Goal: Use online tool/utility

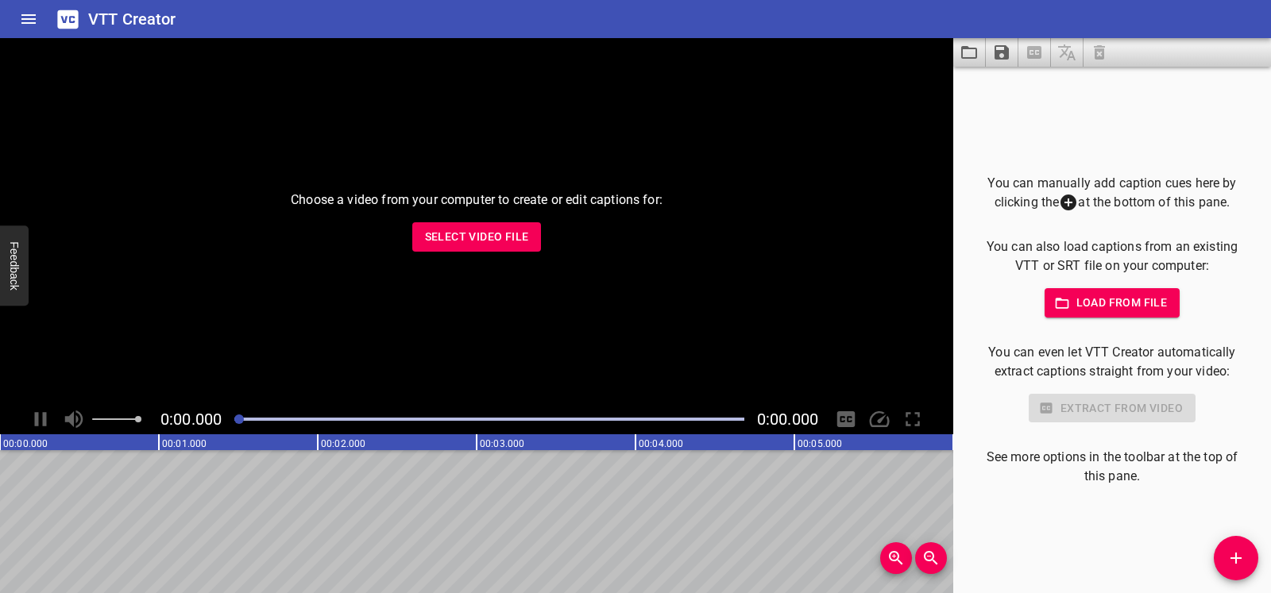
click at [623, 272] on div "Choose a video from your computer to create or edit captions for: Select Video …" at bounding box center [476, 221] width 953 height 366
click at [512, 236] on span "Select Video File" at bounding box center [477, 237] width 104 height 20
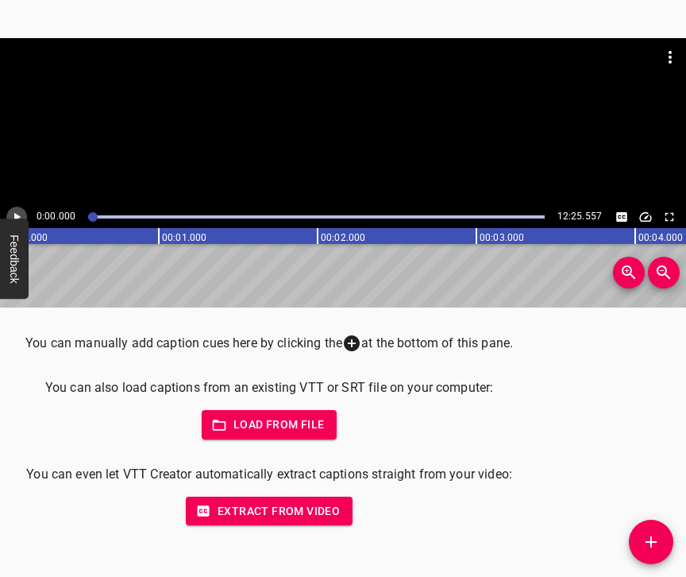
click at [14, 218] on icon "Play/Pause" at bounding box center [17, 217] width 14 height 14
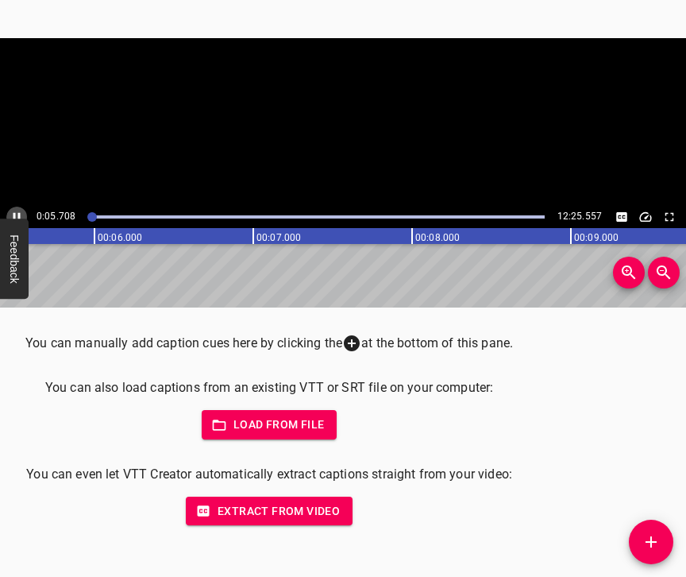
click at [14, 218] on icon "Play/Pause" at bounding box center [17, 217] width 7 height 9
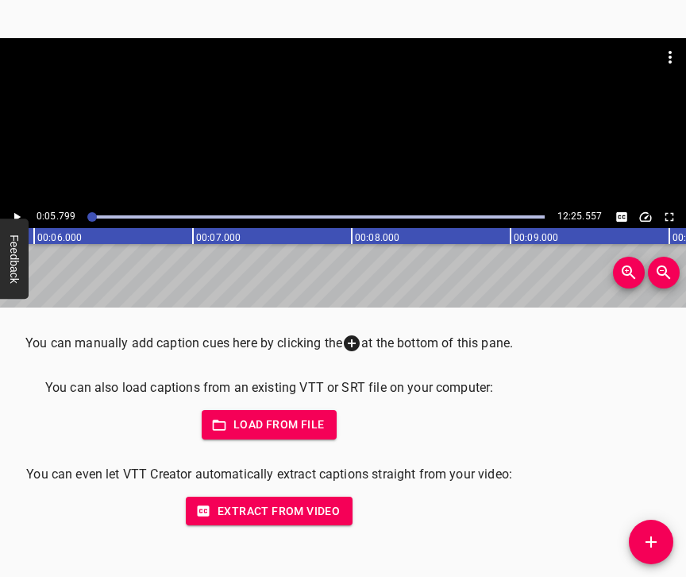
scroll to position [0, 921]
click at [659, 539] on icon "Add Cue" at bounding box center [651, 541] width 19 height 19
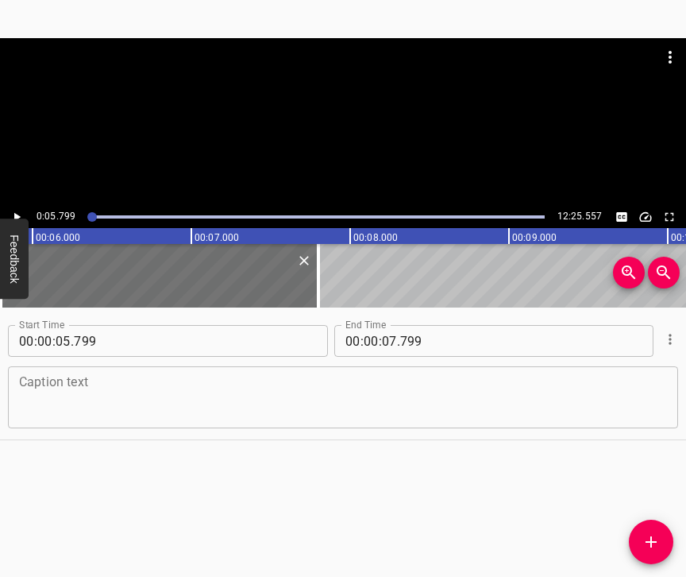
click at [160, 392] on textarea at bounding box center [343, 397] width 648 height 45
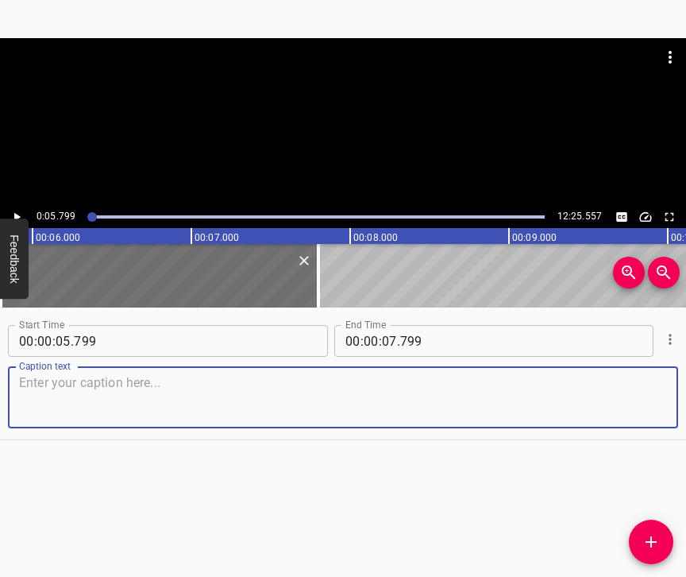
paste textarea "Regarding the demand for Ukrainian music. Did I think about this in [DATE]? Per…"
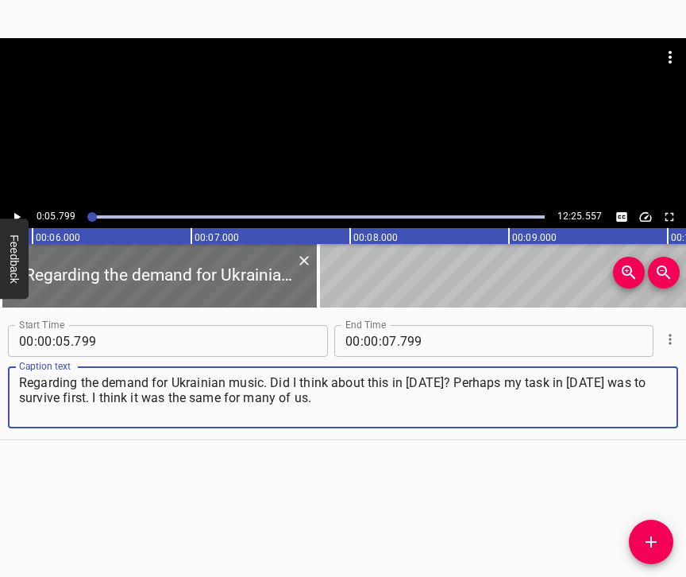
type textarea "Regarding the demand for Ukrainian music. Did I think about this in [DATE]? Per…"
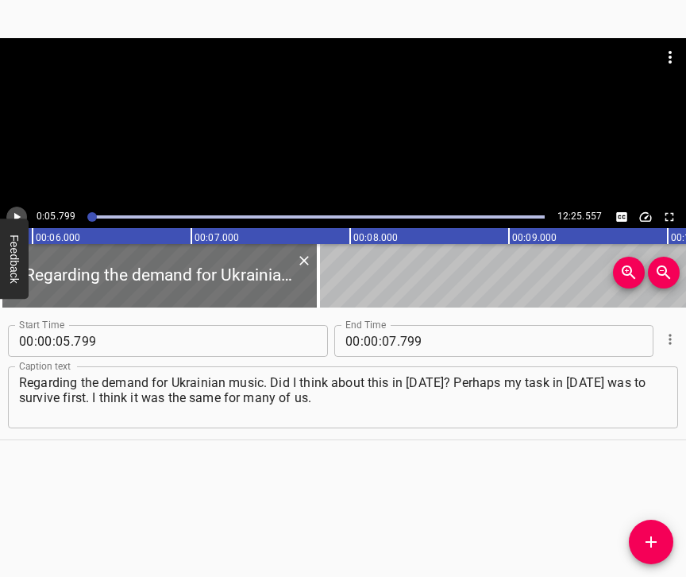
click at [16, 212] on icon "Play/Pause" at bounding box center [17, 217] width 14 height 14
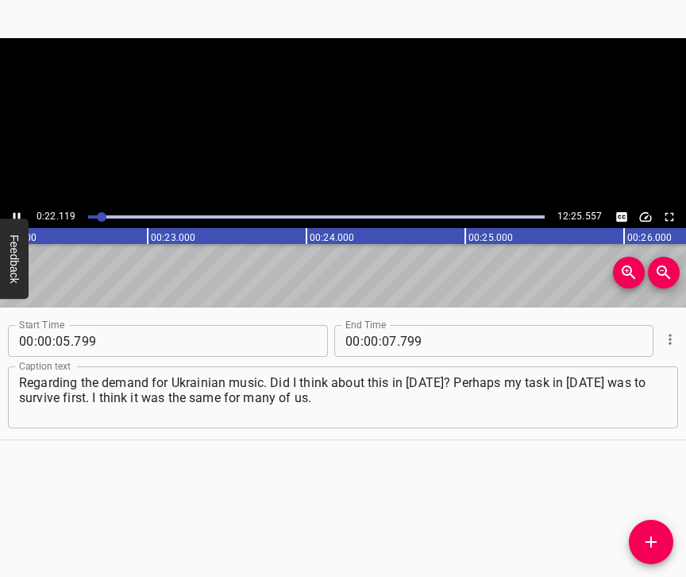
click at [16, 212] on icon "Play/Pause" at bounding box center [17, 217] width 14 height 14
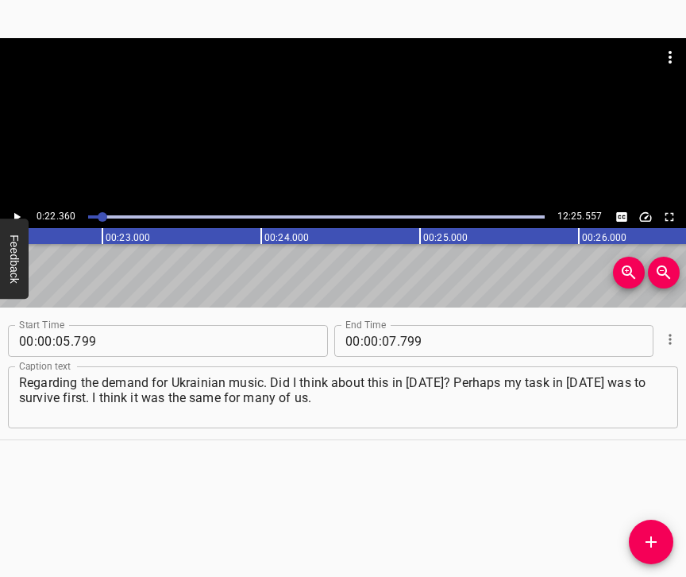
click at [16, 212] on icon "Play/Pause" at bounding box center [17, 217] width 14 height 14
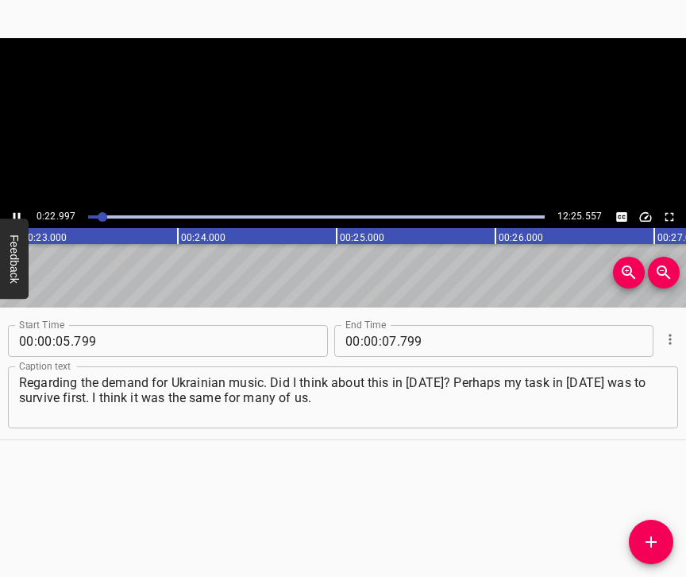
click at [16, 212] on icon "Play/Pause" at bounding box center [17, 217] width 14 height 14
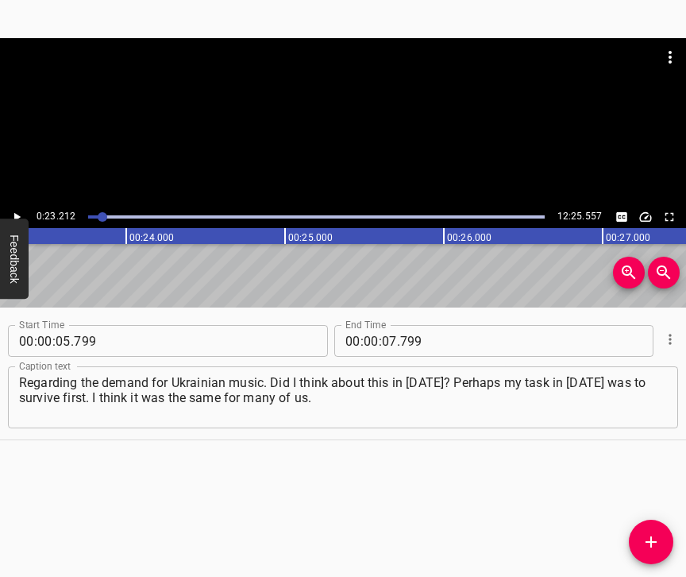
scroll to position [0, 3688]
click at [382, 342] on input "number" at bounding box center [389, 341] width 15 height 32
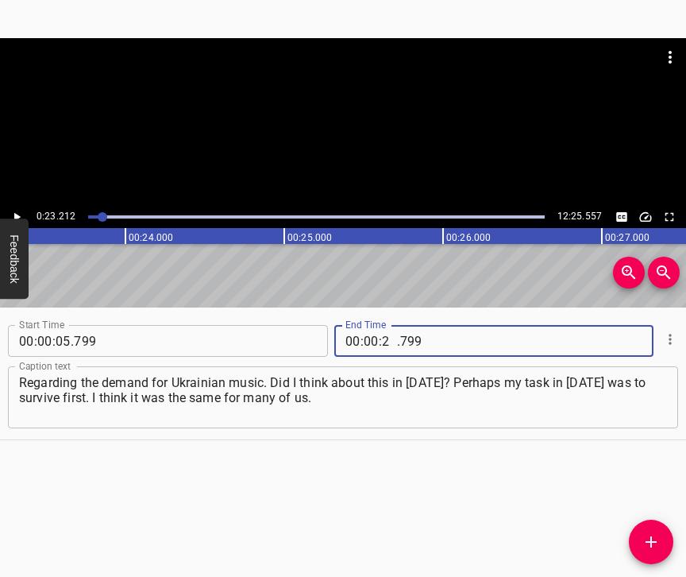
type input "23"
type input "212"
click at [651, 544] on icon "Add Cue" at bounding box center [651, 541] width 11 height 11
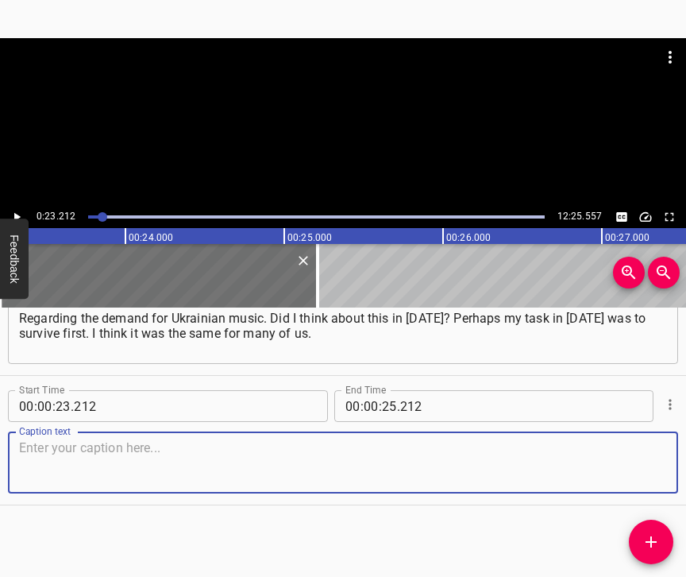
scroll to position [79, 0]
click at [643, 473] on textarea at bounding box center [343, 462] width 648 height 45
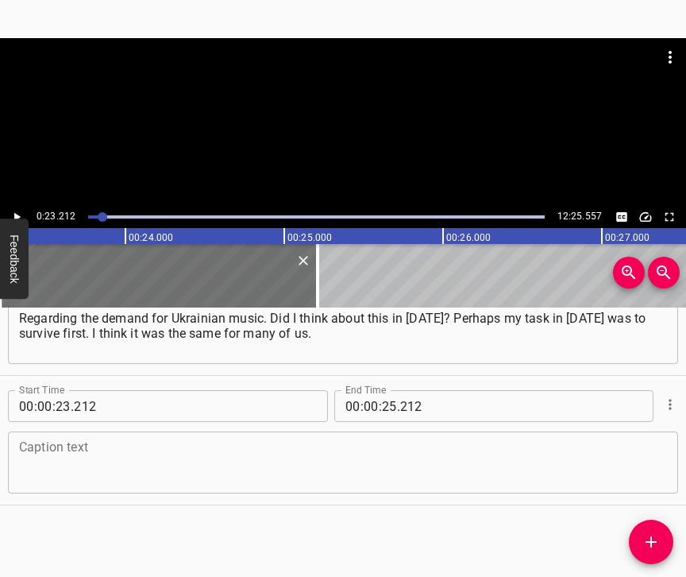
click at [44, 470] on textarea at bounding box center [343, 462] width 648 height 45
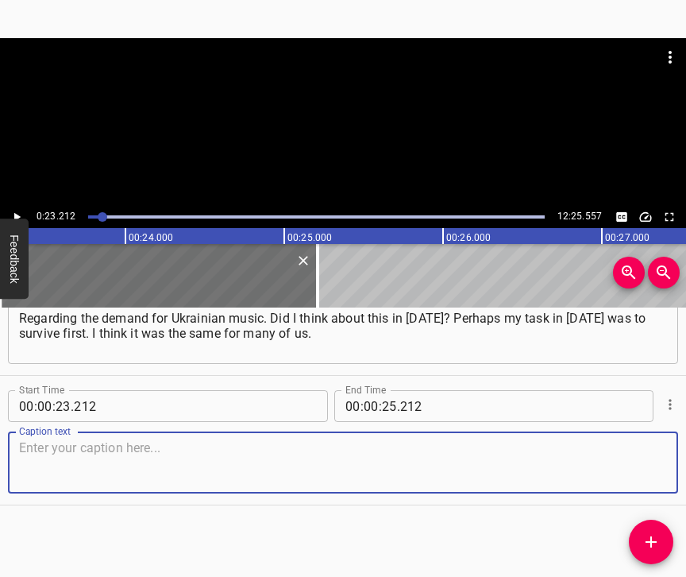
paste textarea "But when, so to speak, the situation started to settle down, it was clear that …"
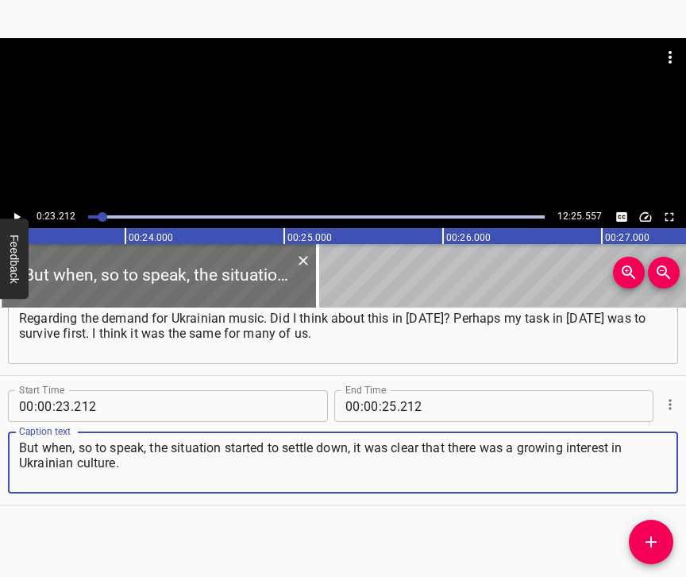
type textarea "But when, so to speak, the situation started to settle down, it was clear that …"
